Goal: Information Seeking & Learning: Learn about a topic

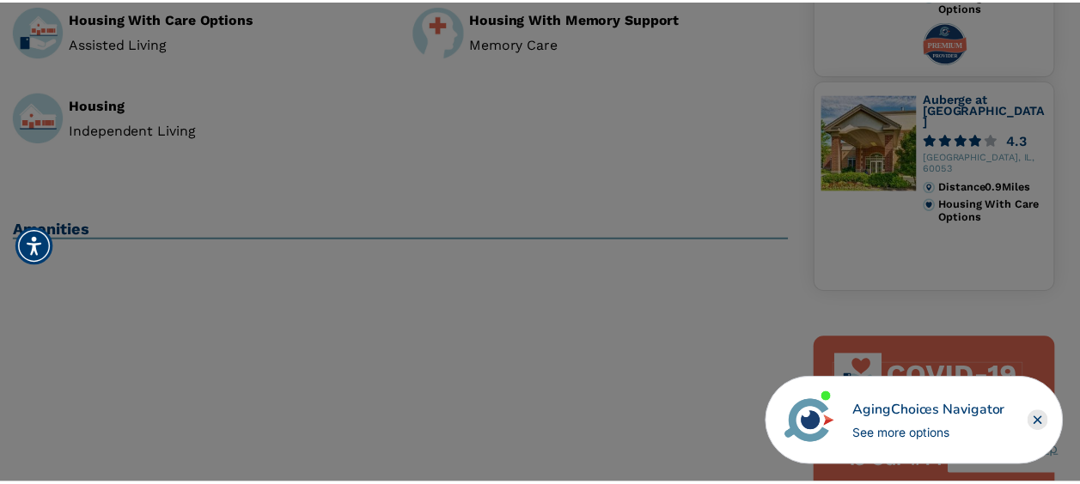
scroll to position [790, 0]
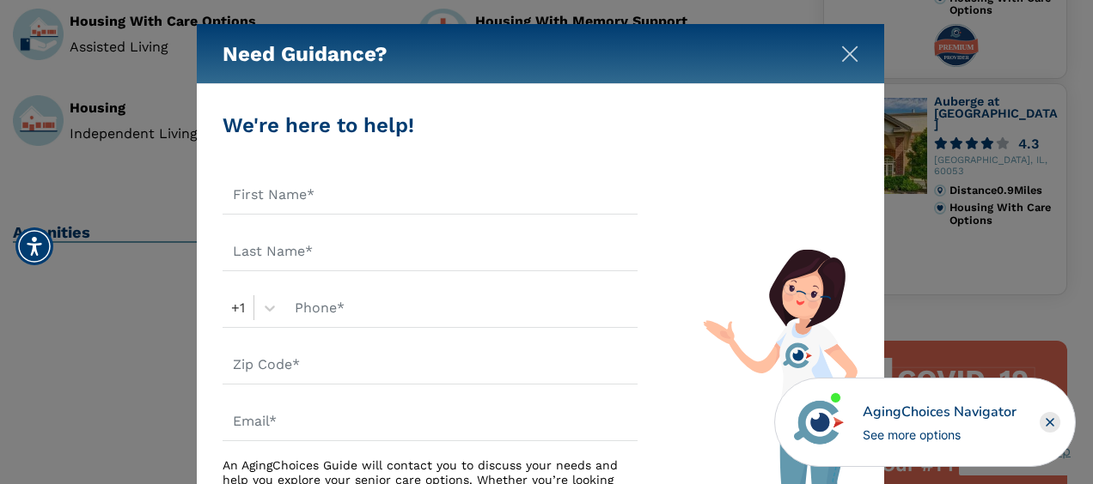
click at [841, 55] on img "Close" at bounding box center [849, 54] width 17 height 17
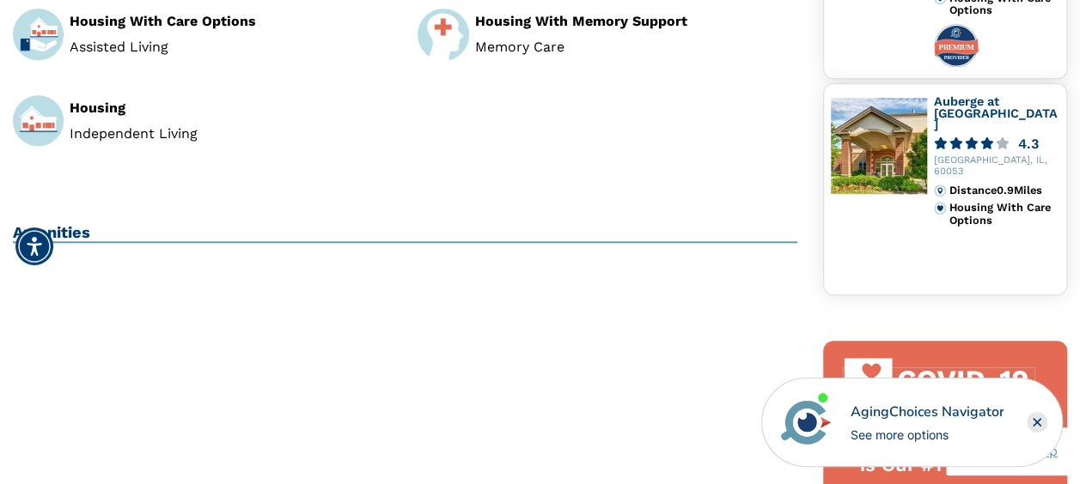
scroll to position [366, 0]
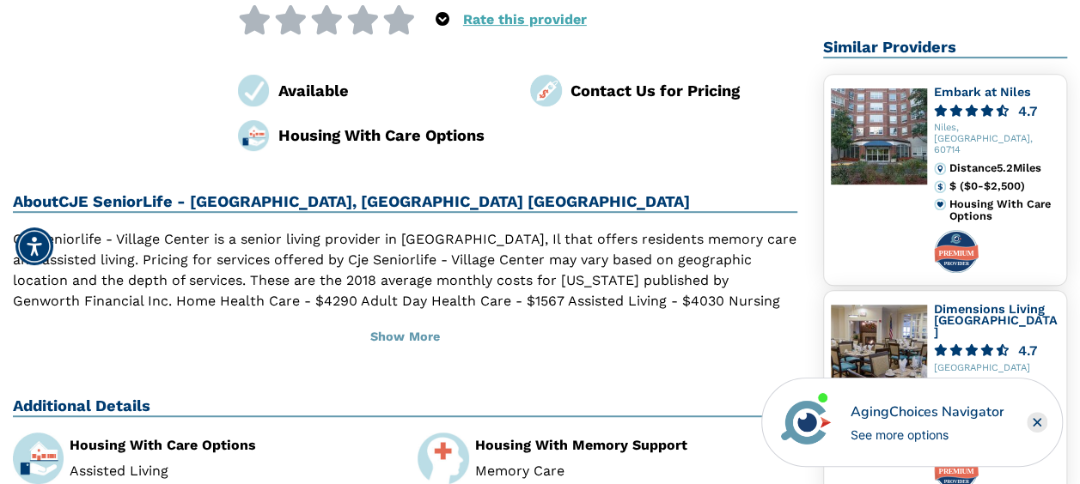
click at [879, 129] on img at bounding box center [879, 136] width 96 height 96
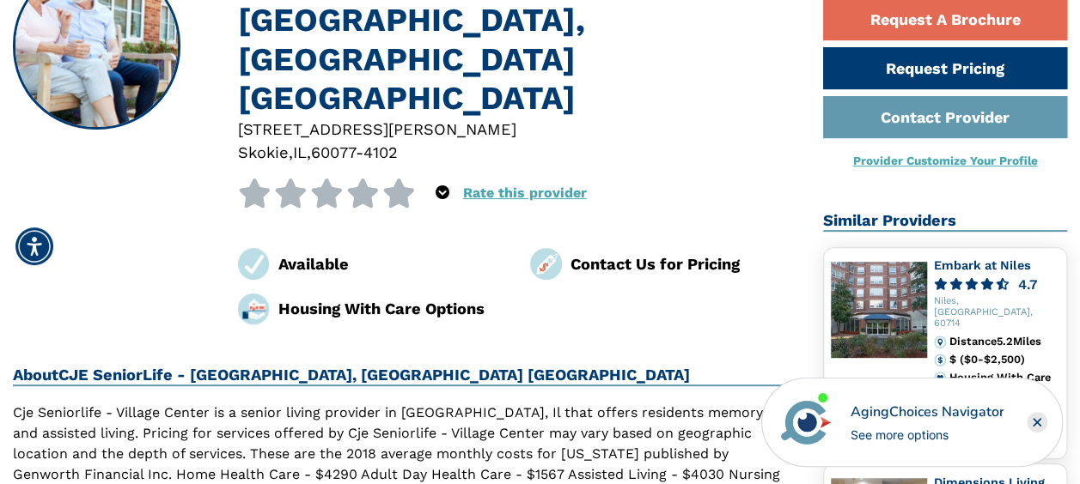
scroll to position [206, 0]
